Goal: Task Accomplishment & Management: Use online tool/utility

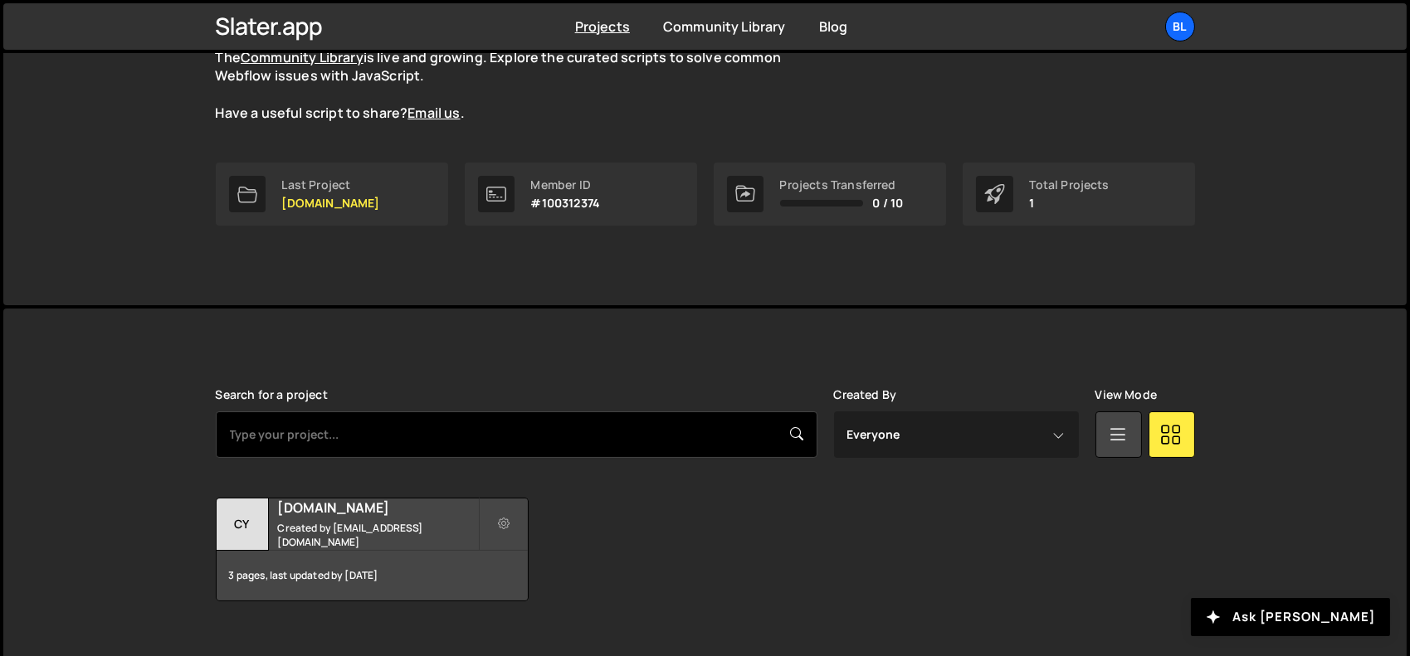
scroll to position [197, 0]
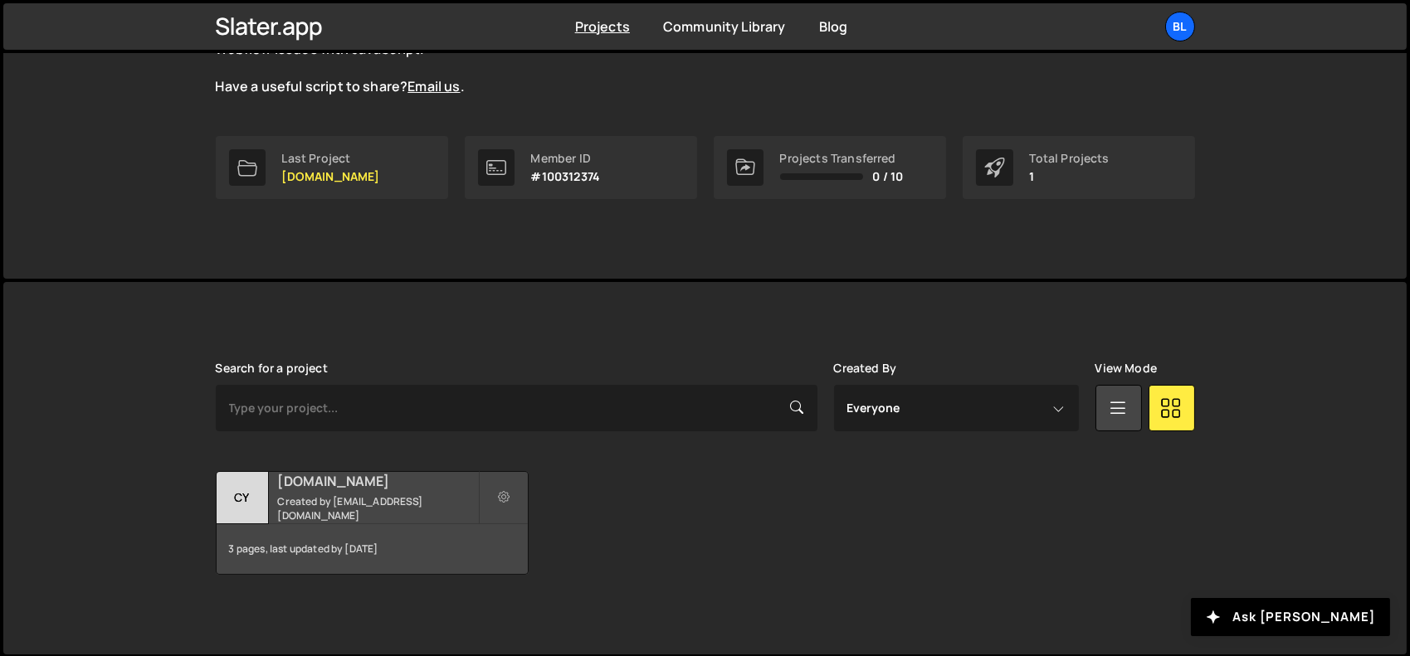
click at [376, 517] on div "[DOMAIN_NAME] Created by [EMAIL_ADDRESS][DOMAIN_NAME]" at bounding box center [372, 497] width 311 height 51
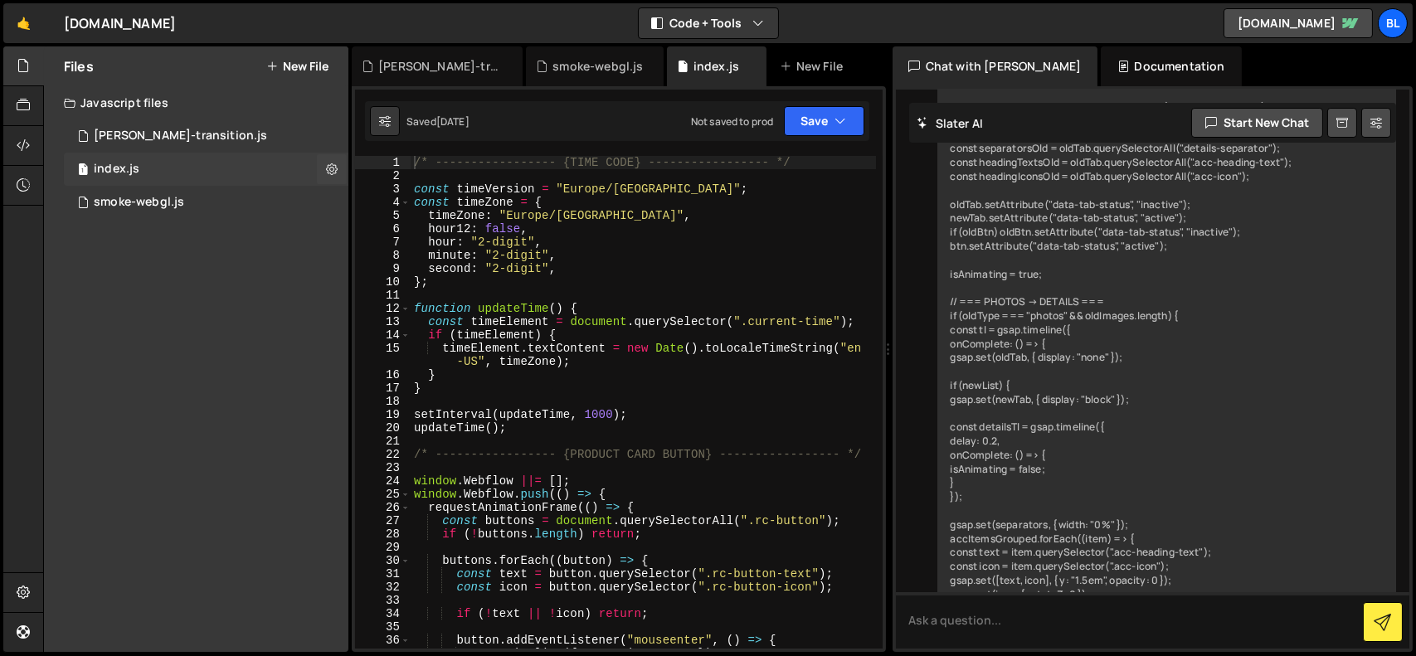
scroll to position [51158, 0]
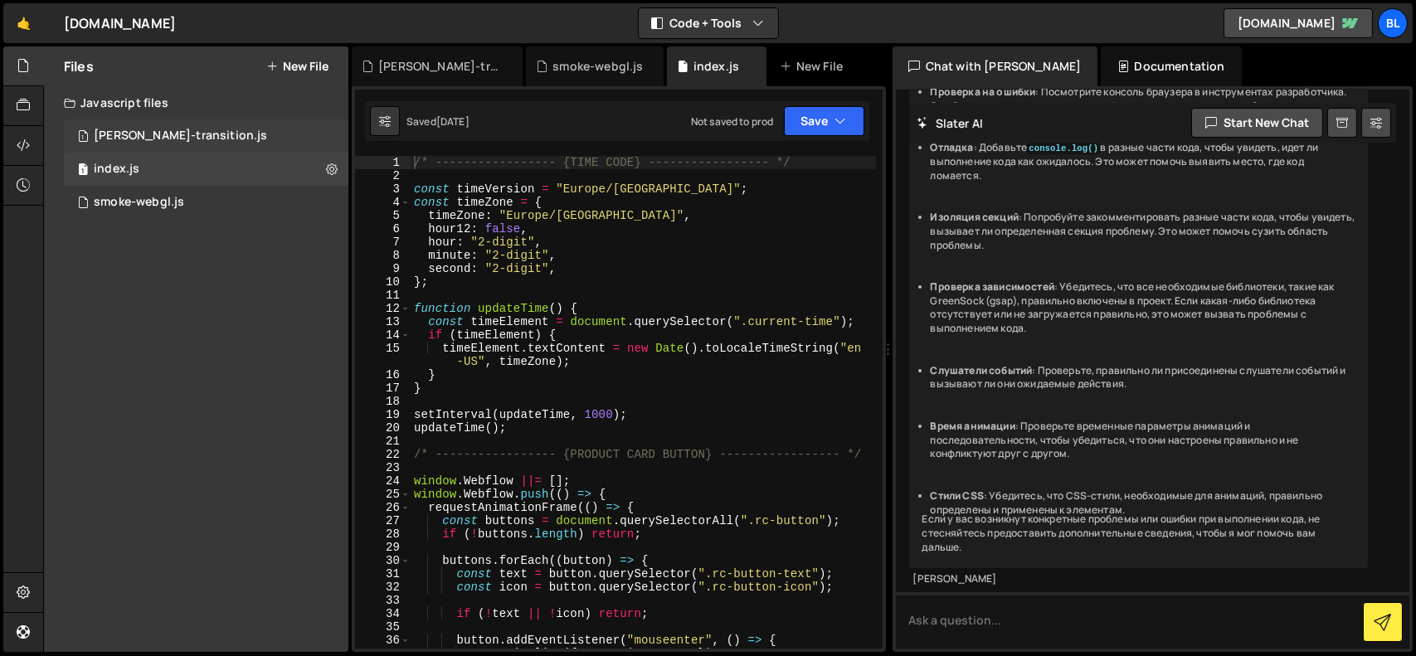
click at [133, 134] on div "[PERSON_NAME]-transition.js" at bounding box center [180, 136] width 173 height 15
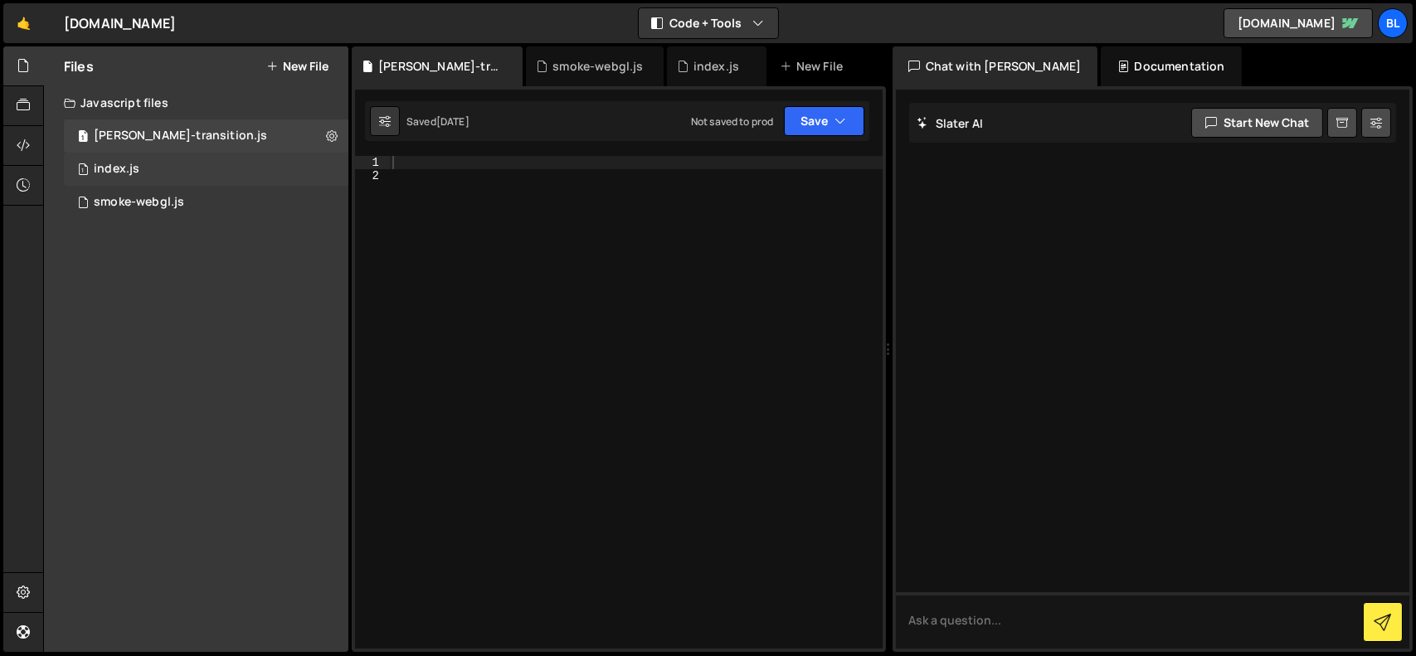
scroll to position [0, 0]
click at [144, 171] on div "1 index.js 0" at bounding box center [206, 169] width 285 height 33
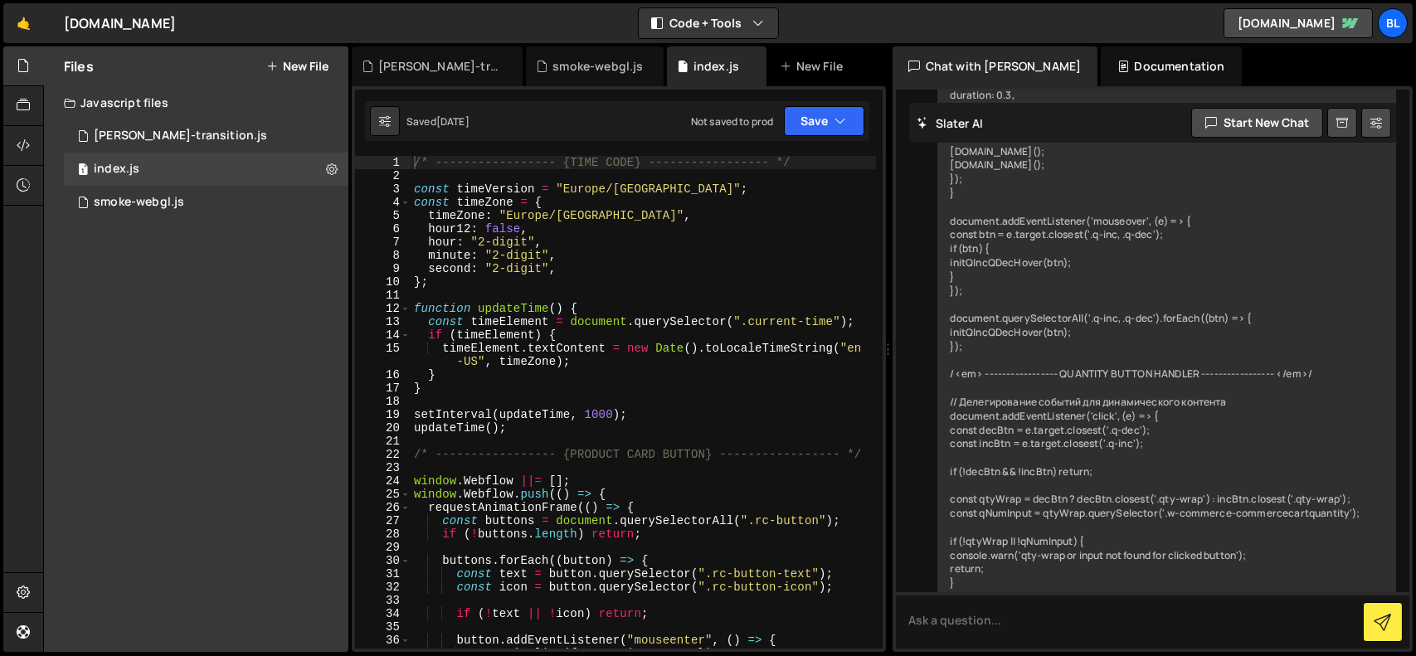
type textarea "if (timeElement) {"
click at [587, 339] on div "/* ----------------- {TIME CODE} ----------------- */ const timeVersion = "[GEO…" at bounding box center [643, 415] width 465 height 519
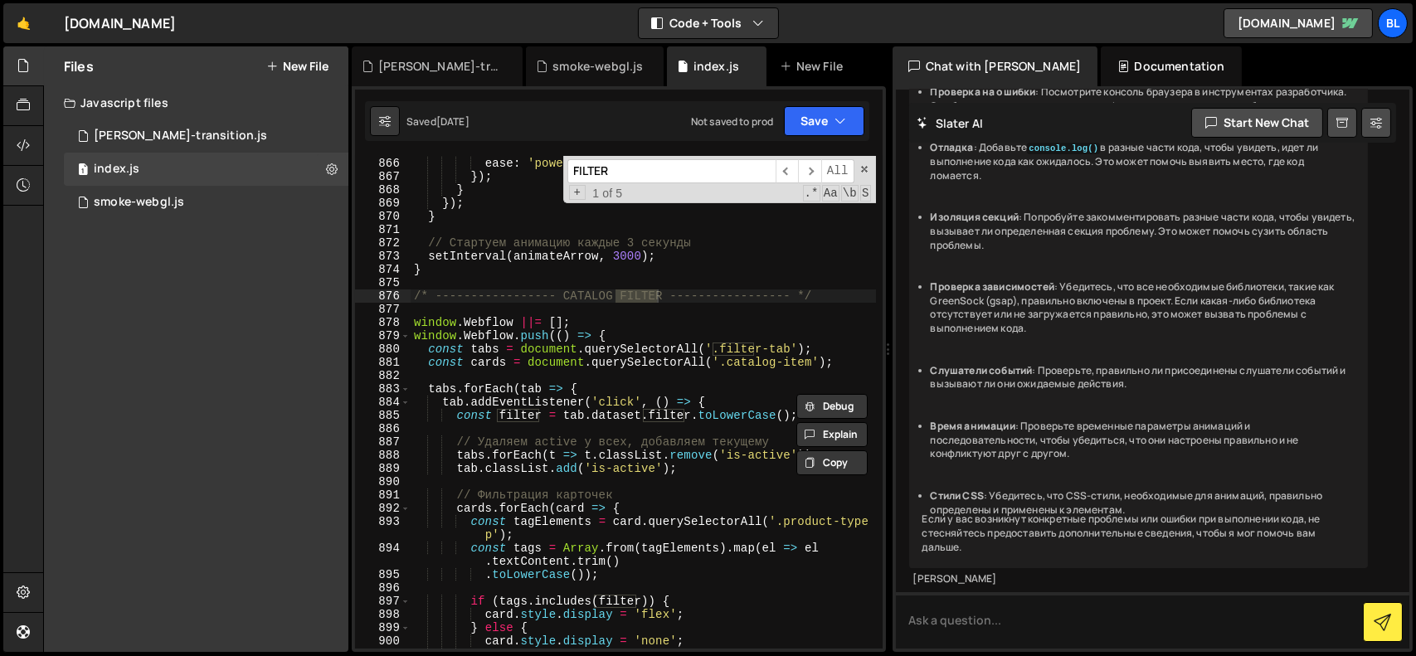
scroll to position [11894, 0]
type input "FILTER"
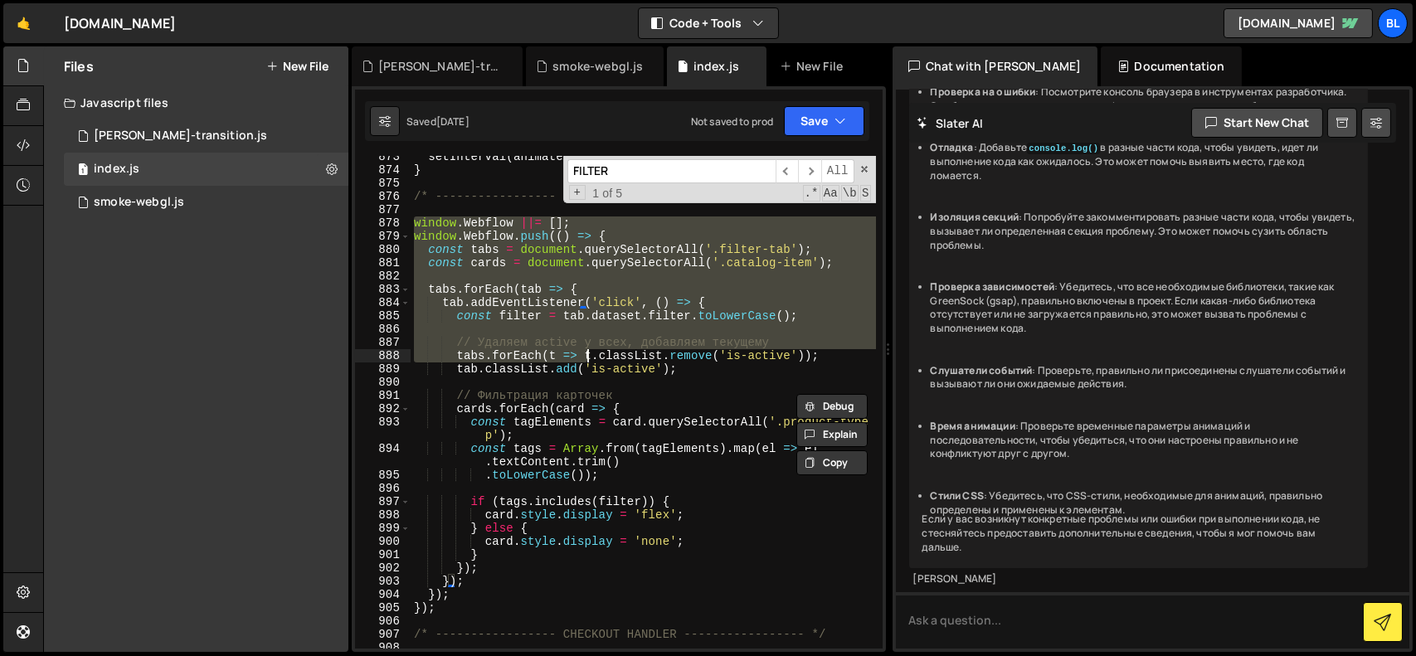
scroll to position [12094, 0]
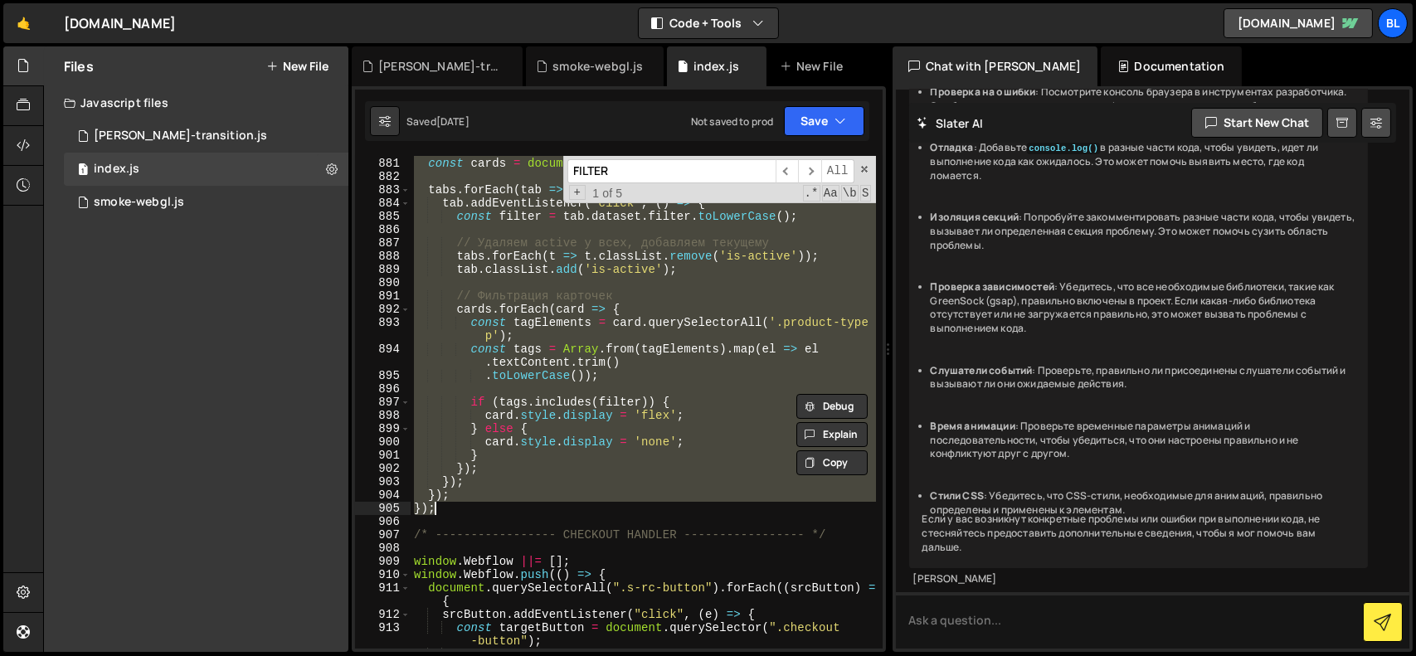
drag, startPoint x: 412, startPoint y: 321, endPoint x: 571, endPoint y: 513, distance: 248.7
click at [571, 513] on div "const tabs = document . querySelectorAll ( '.filter-tab' ) ; const cards = docu…" at bounding box center [643, 403] width 465 height 519
click at [586, 457] on div "const tabs = document . querySelectorAll ( '.filter-tab' ) ; const cards = docu…" at bounding box center [643, 402] width 465 height 493
type textarea "}"
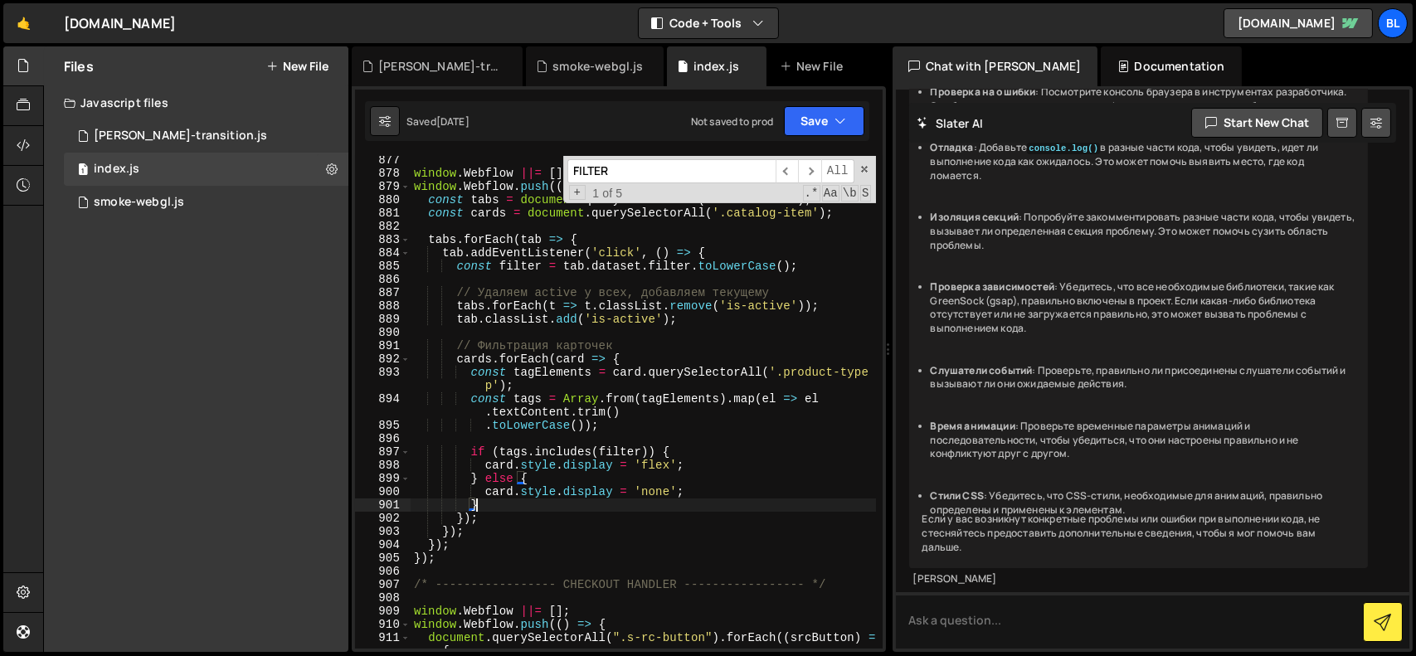
scroll to position [11994, 0]
